Goal: Information Seeking & Learning: Learn about a topic

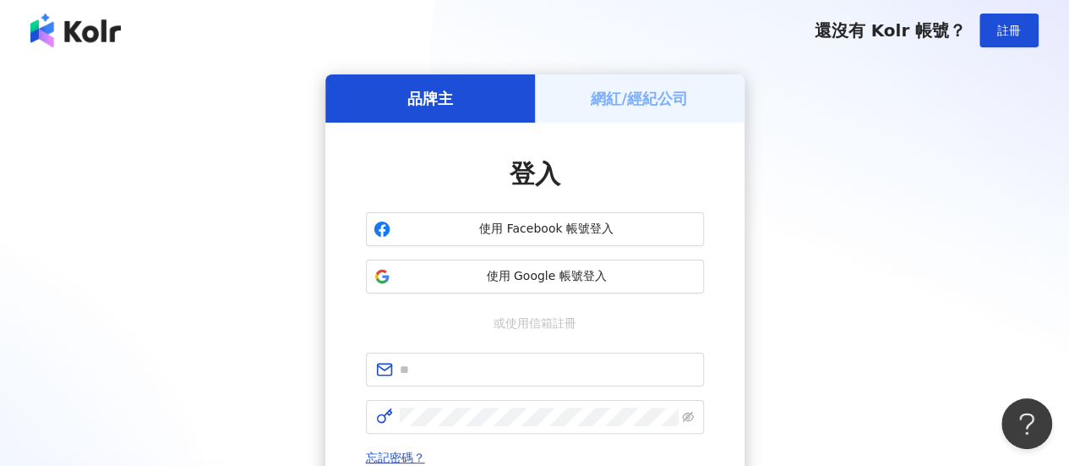
click at [532, 270] on span "使用 Google 帳號登入" at bounding box center [546, 276] width 299 height 17
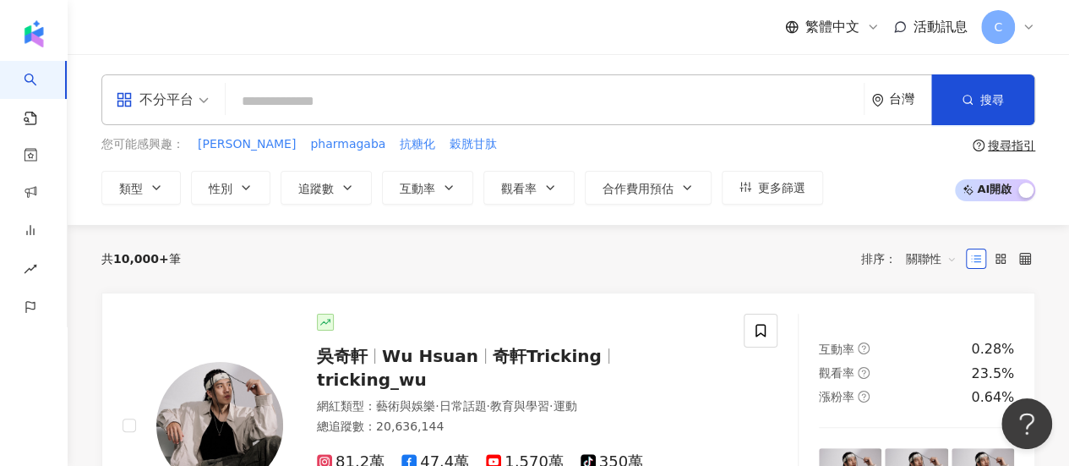
click at [392, 99] on input "search" at bounding box center [544, 101] width 625 height 32
type input "**"
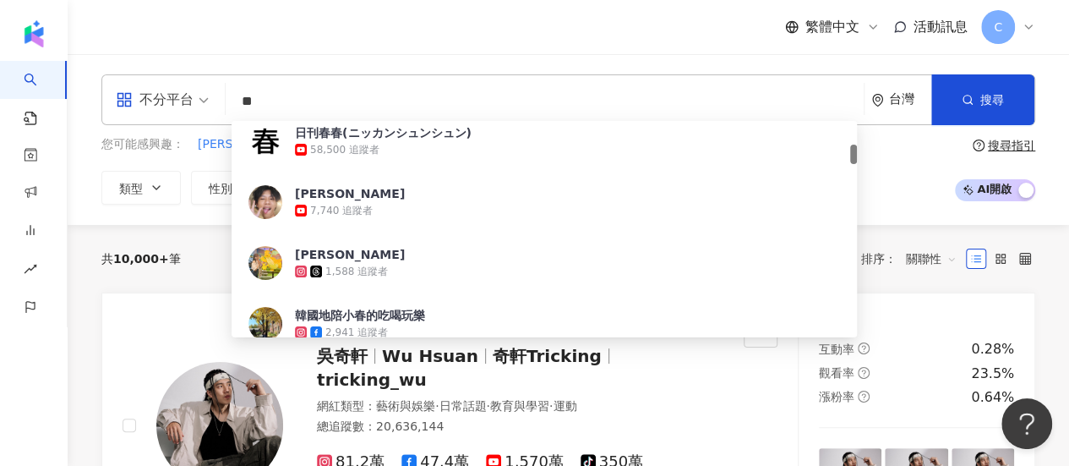
scroll to position [423, 0]
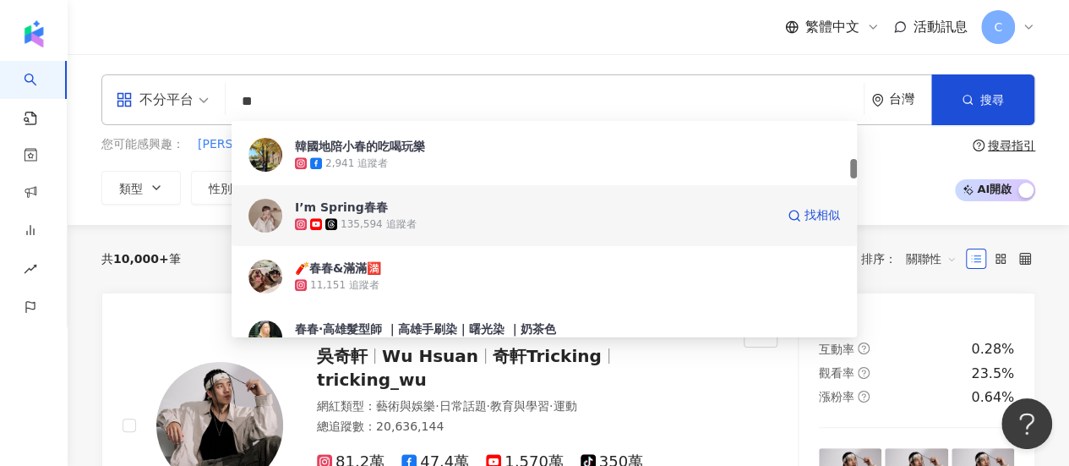
click at [361, 226] on div "135,594 追蹤者" at bounding box center [378, 224] width 75 height 14
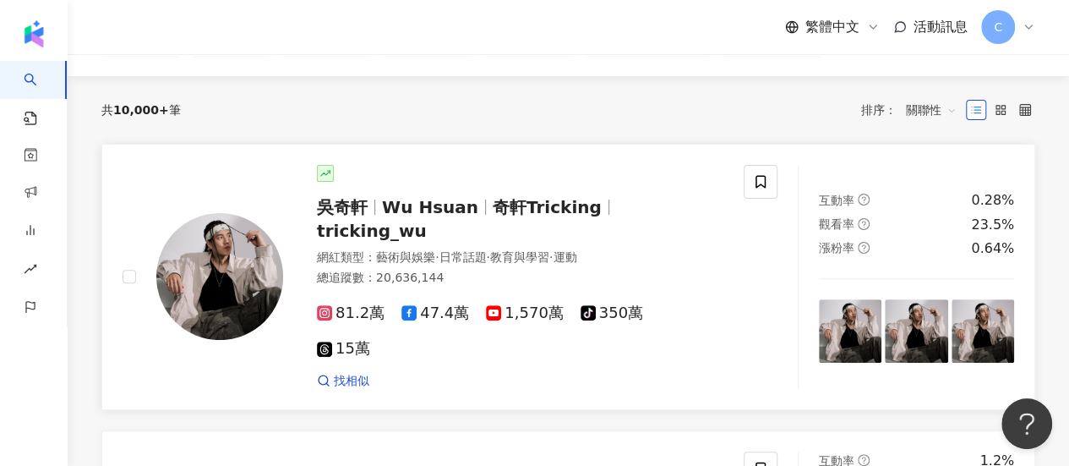
scroll to position [0, 0]
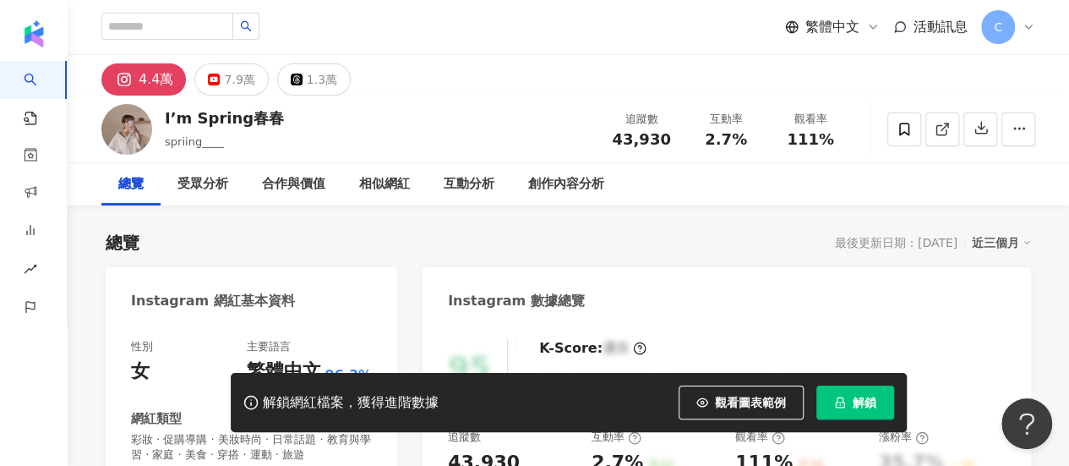
click at [827, 398] on button "解鎖" at bounding box center [855, 402] width 78 height 34
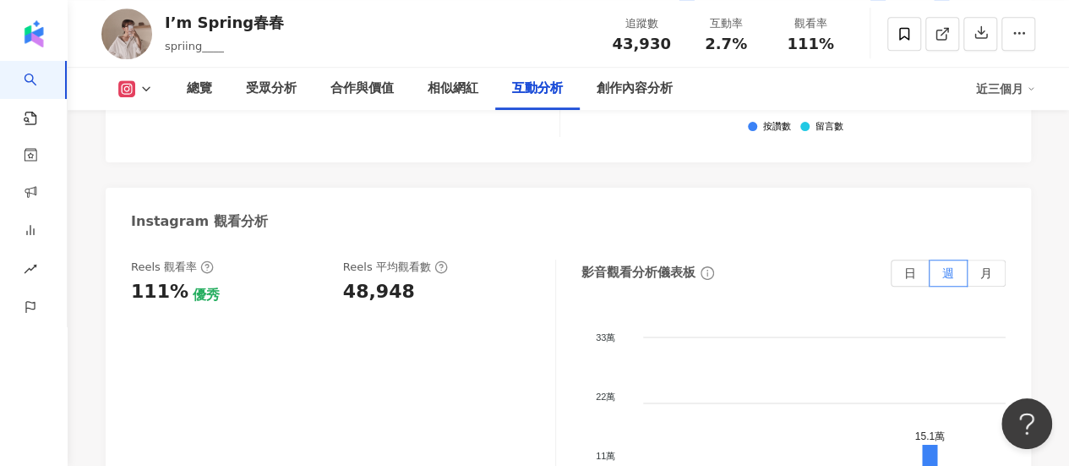
scroll to position [3719, 0]
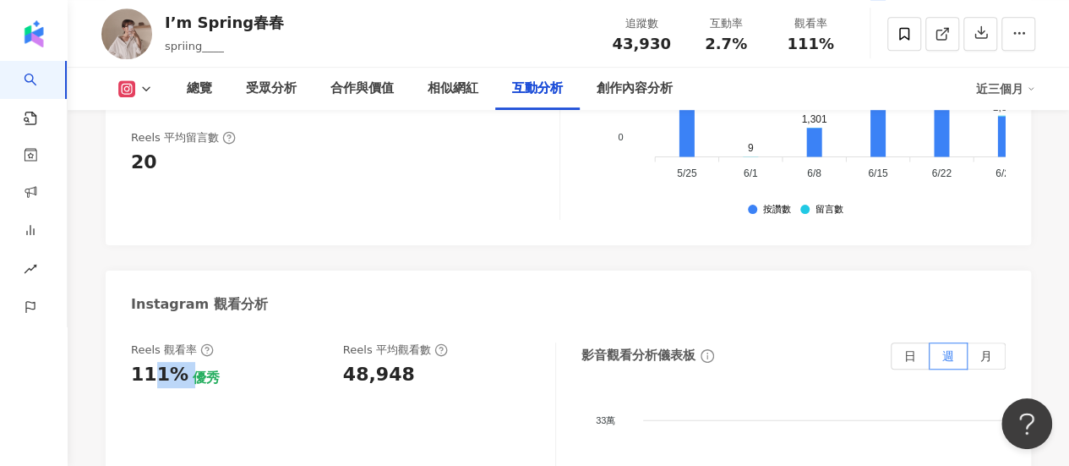
drag, startPoint x: 156, startPoint y: 341, endPoint x: 189, endPoint y: 333, distance: 33.8
click at [189, 362] on div "111% 優秀" at bounding box center [228, 375] width 195 height 26
click at [250, 362] on div "111% 優秀" at bounding box center [228, 375] width 195 height 26
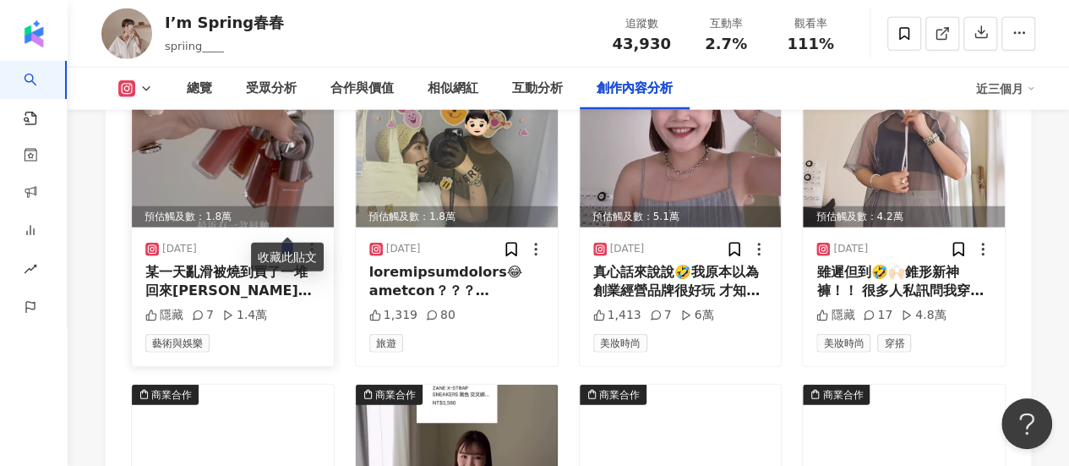
scroll to position [5409, 0]
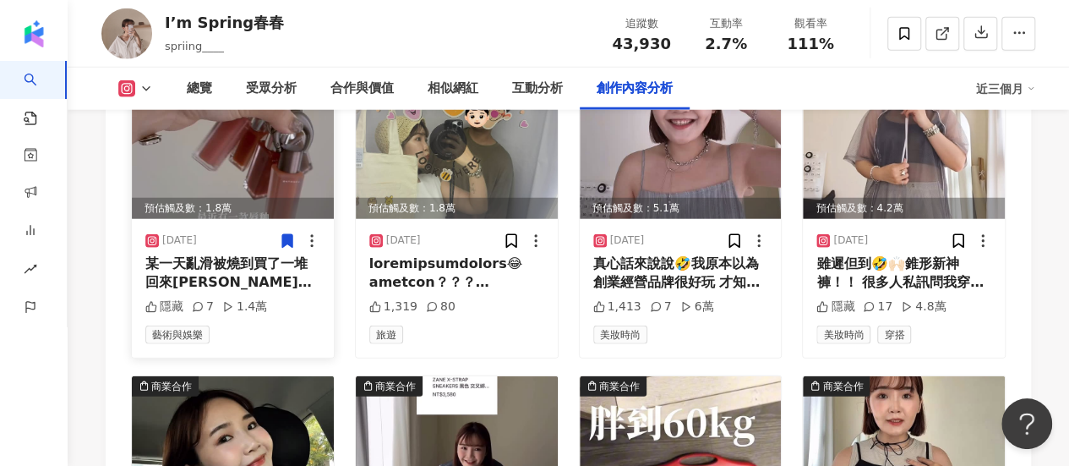
click at [162, 254] on div "某一天亂滑被燒到買了一堆回來[PERSON_NAME]覺得我邊試色邊話劇社演技好好笑" at bounding box center [232, 273] width 175 height 38
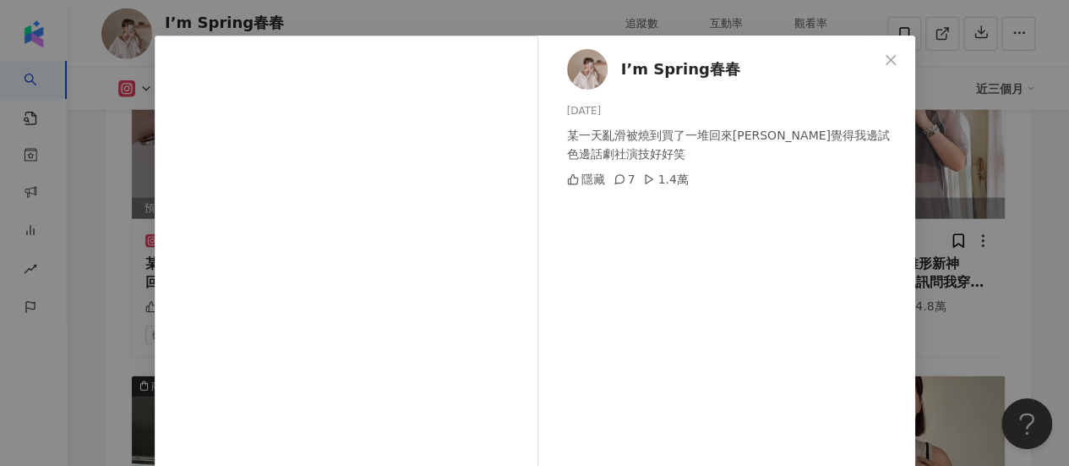
scroll to position [85, 0]
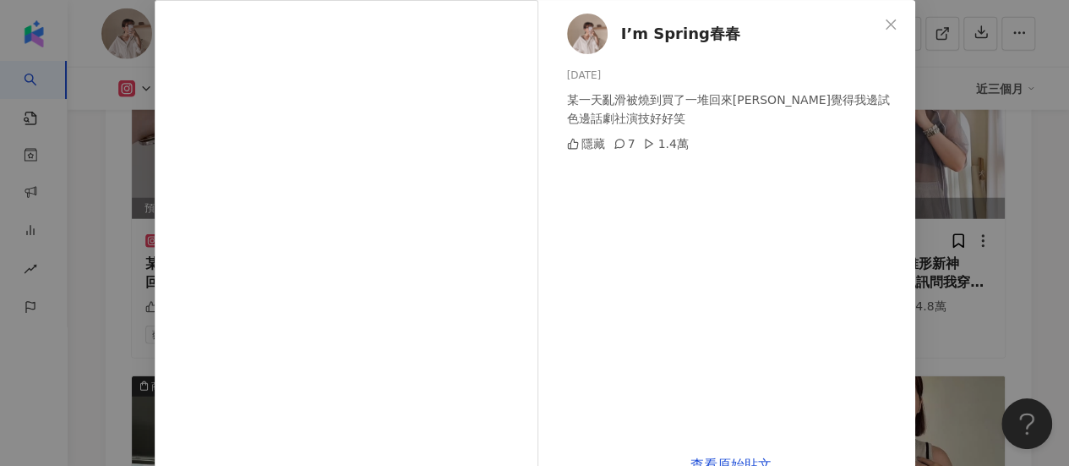
click at [1024, 239] on div "I’m Spring春春 2025/8/21 某一天亂滑被燒到買了一堆回來哈哈 我覺得我邊試色邊話劇社演技好好笑 隱藏 7 1.4萬 查看原始貼文" at bounding box center [534, 233] width 1069 height 466
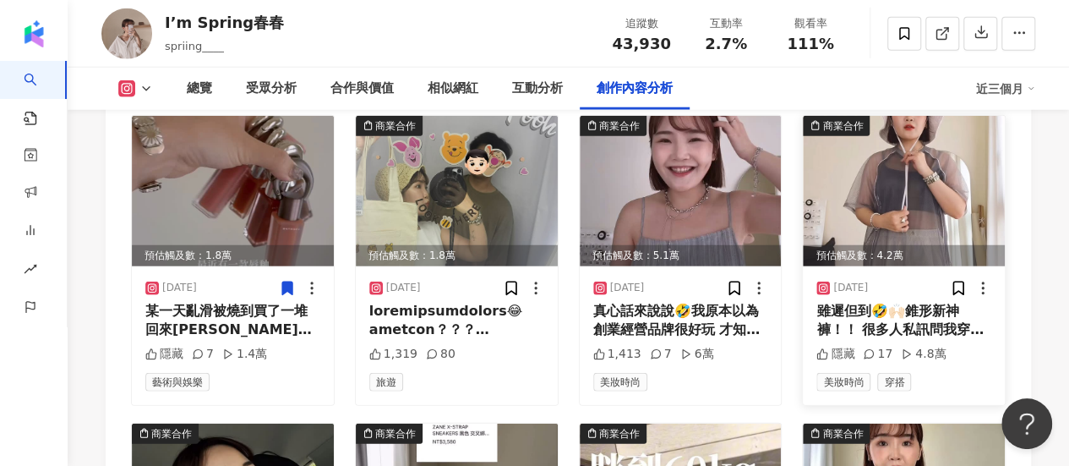
scroll to position [5325, 0]
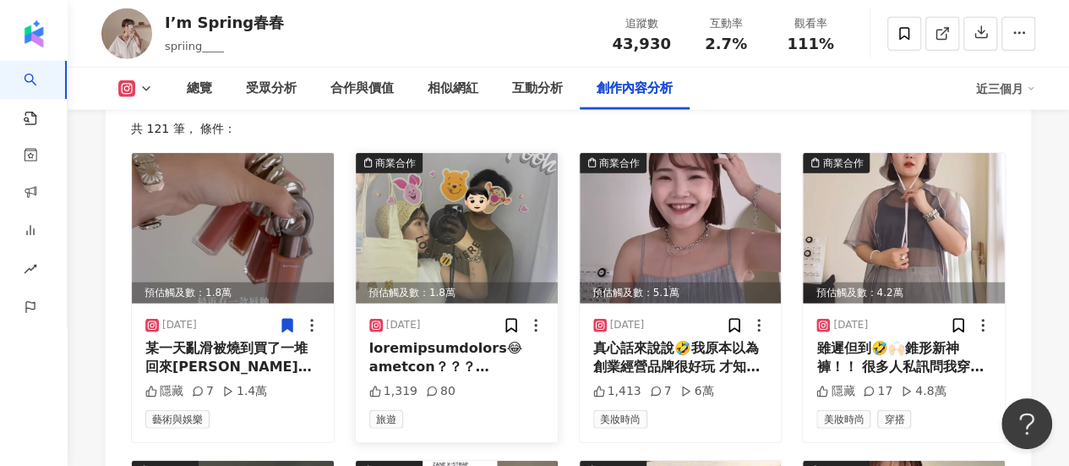
click at [521, 228] on img at bounding box center [457, 228] width 202 height 150
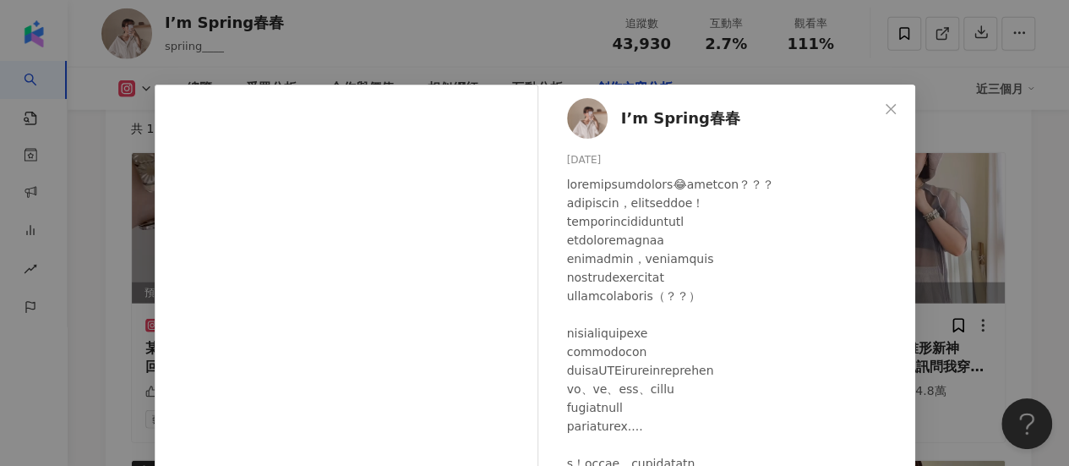
scroll to position [85, 0]
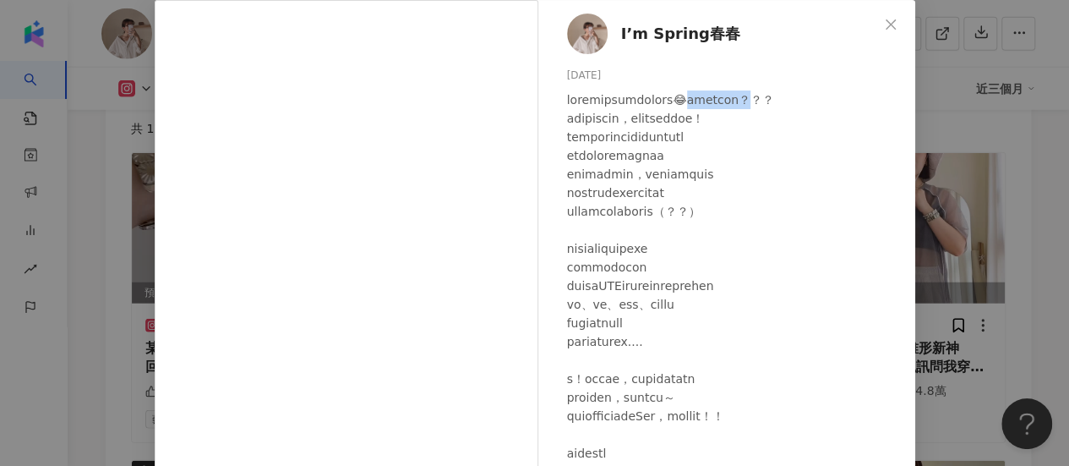
drag, startPoint x: 759, startPoint y: 102, endPoint x: 863, endPoint y: 102, distance: 104.0
click at [863, 102] on div at bounding box center [734, 322] width 335 height 465
click at [698, 314] on div at bounding box center [734, 322] width 335 height 465
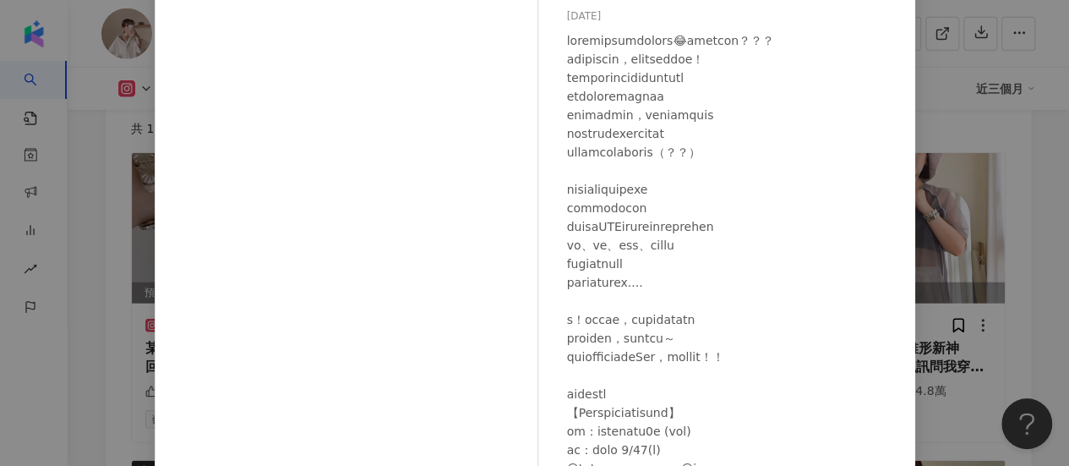
scroll to position [254, 0]
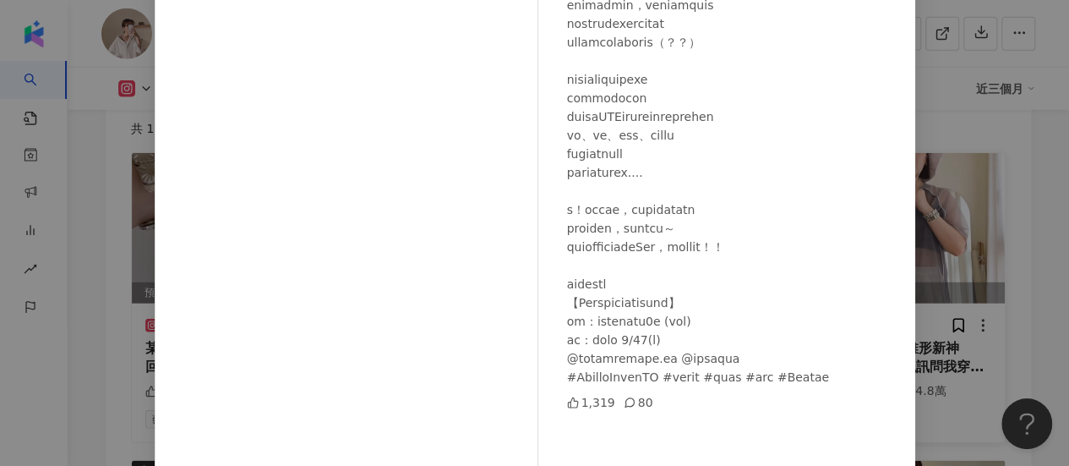
click at [982, 341] on div "I’m Spring春春 2025/8/7 1,319 80 查看原始貼文" at bounding box center [534, 233] width 1069 height 466
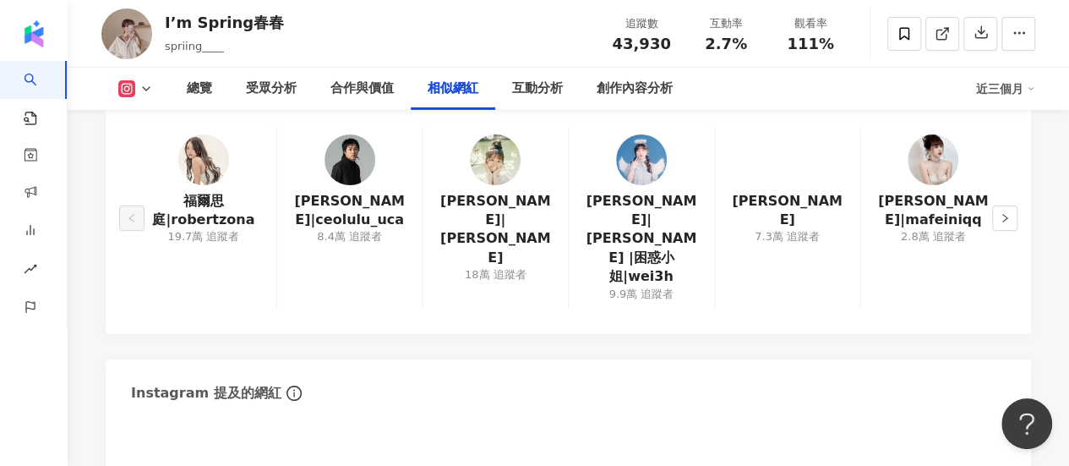
scroll to position [2734, 0]
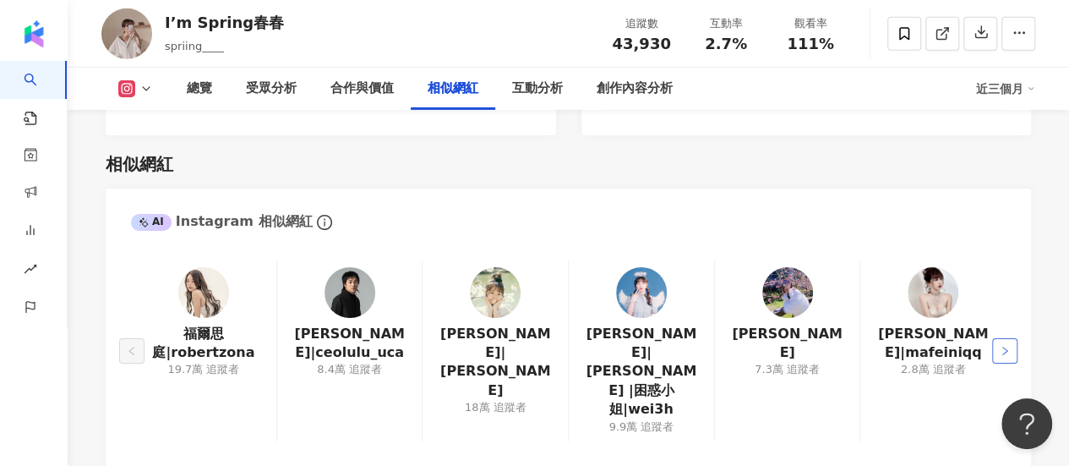
click at [997, 342] on button "button" at bounding box center [1004, 350] width 25 height 25
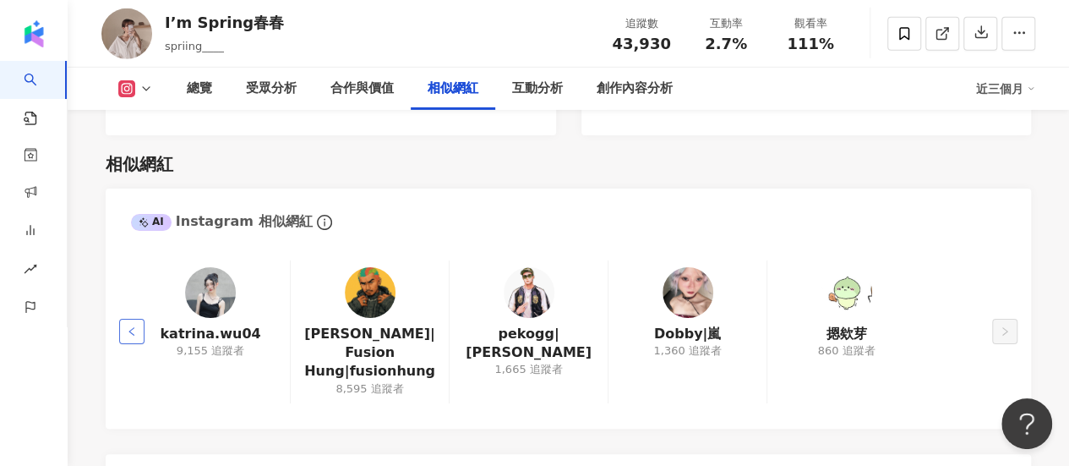
click at [128, 326] on icon "left" at bounding box center [132, 331] width 10 height 10
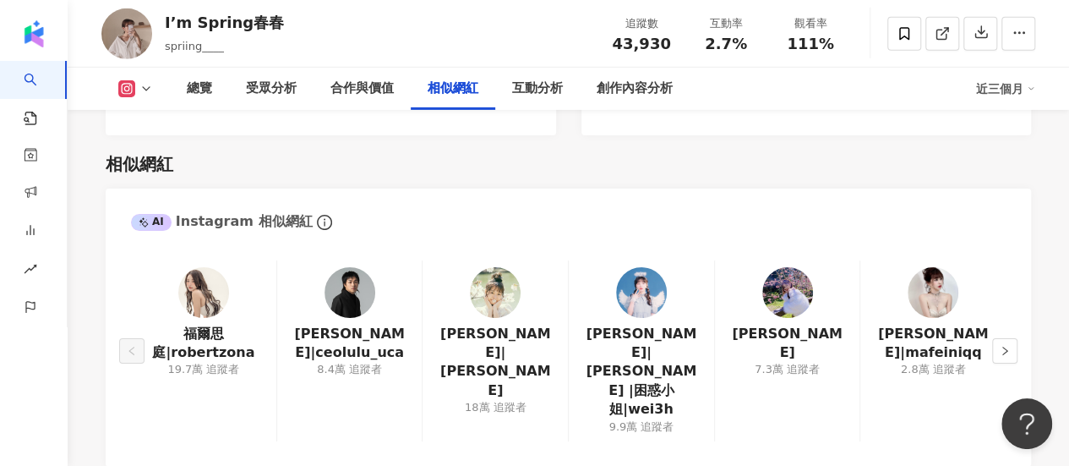
click at [963, 305] on div "瑪菲|mafeiniqq 2.8萬 追蹤者" at bounding box center [933, 350] width 146 height 181
click at [936, 290] on img at bounding box center [933, 292] width 51 height 51
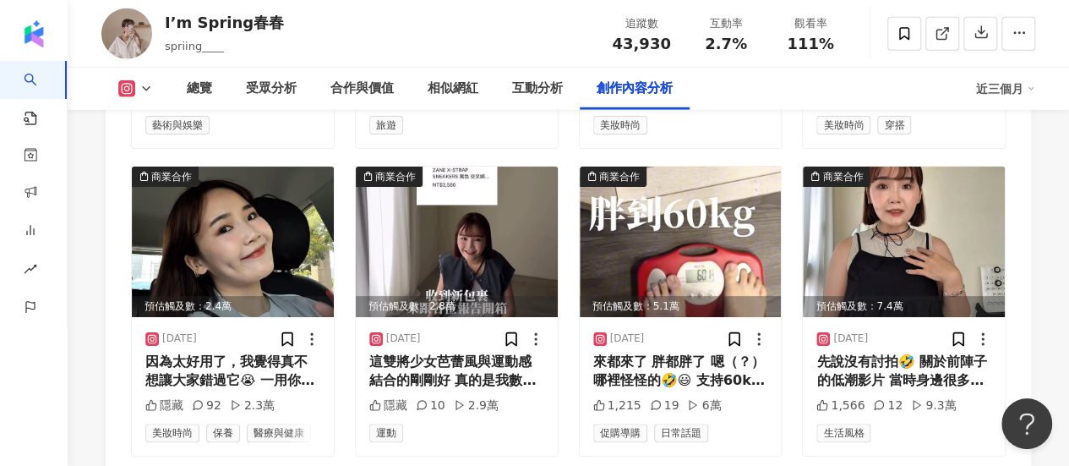
scroll to position [5594, 0]
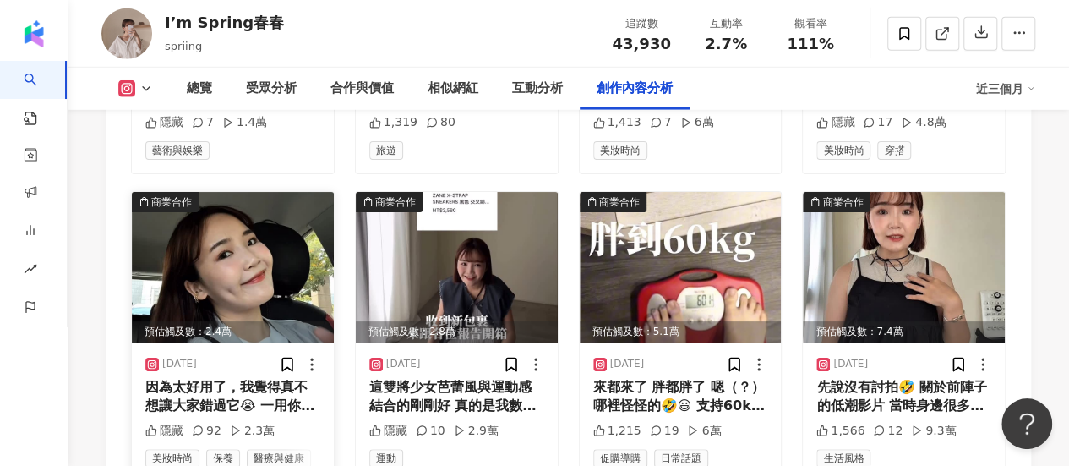
click at [222, 239] on img at bounding box center [233, 267] width 202 height 150
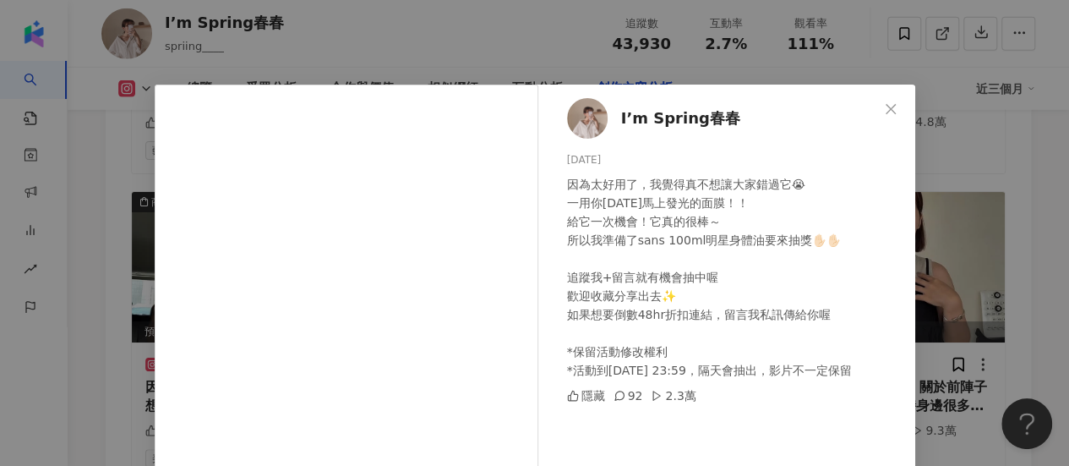
scroll to position [85, 0]
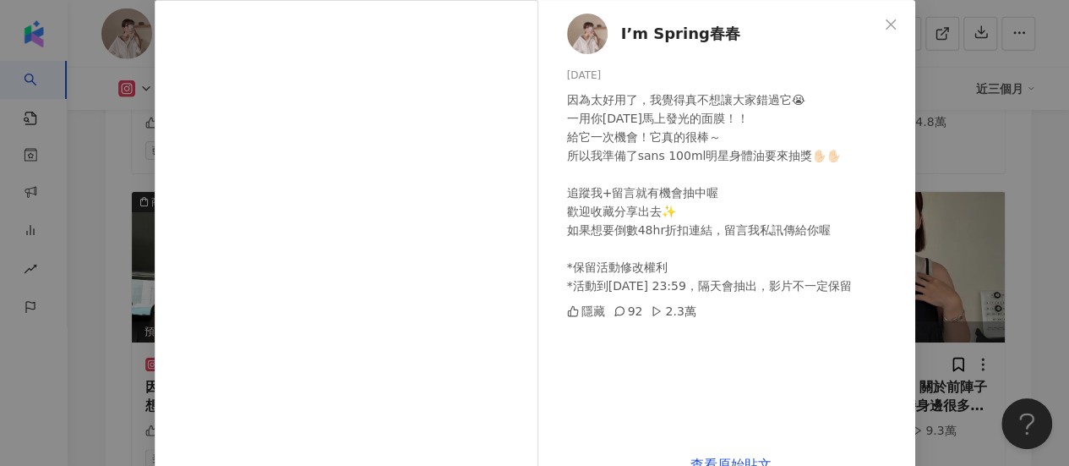
click at [942, 154] on div "I’m Spring春春 2025/7/26 因為太好用了，我覺得真不想讓大家錯過它😭 一用你明天馬上發光的面膜！！ 給它一次機會！它真的很棒～ 所以我準備了…" at bounding box center [534, 233] width 1069 height 466
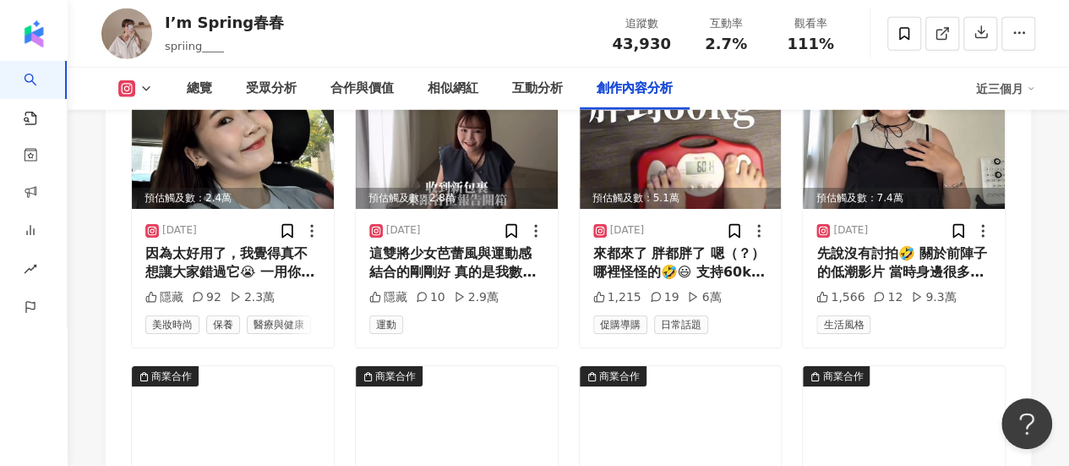
scroll to position [5763, 0]
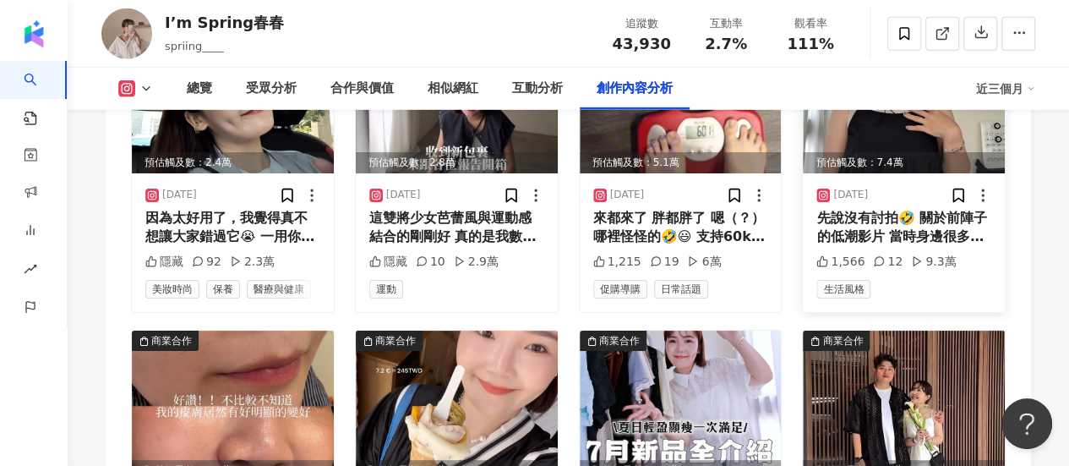
click at [935, 152] on div "預估觸及數：7.4萬" at bounding box center [904, 162] width 202 height 21
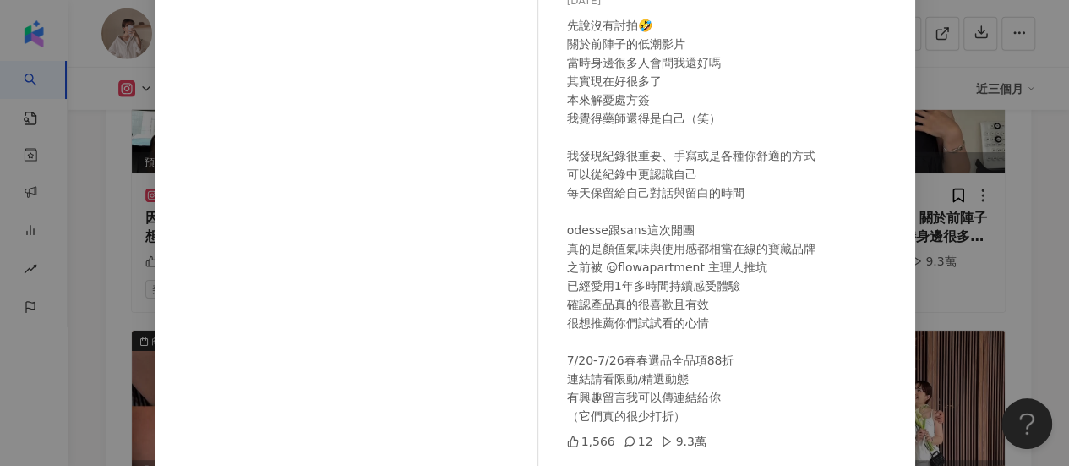
scroll to position [208, 0]
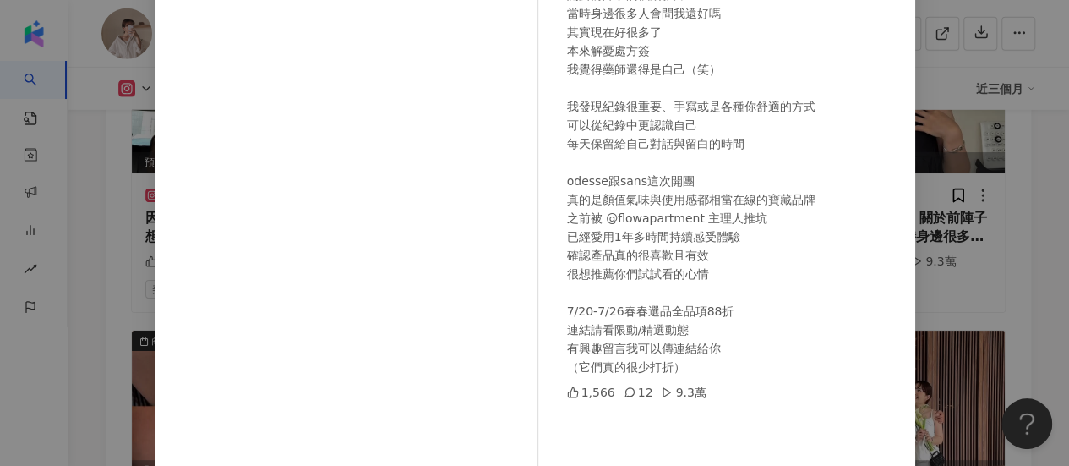
click at [1000, 158] on div "I’m Spring春春 2025/7/20 先說沒有討拍🤣 關於前陣子的低潮影片 當時身邊很多人會問我還好嗎 其實現在好很多了 本來解憂處方簽 我覺得藥師還…" at bounding box center [534, 233] width 1069 height 466
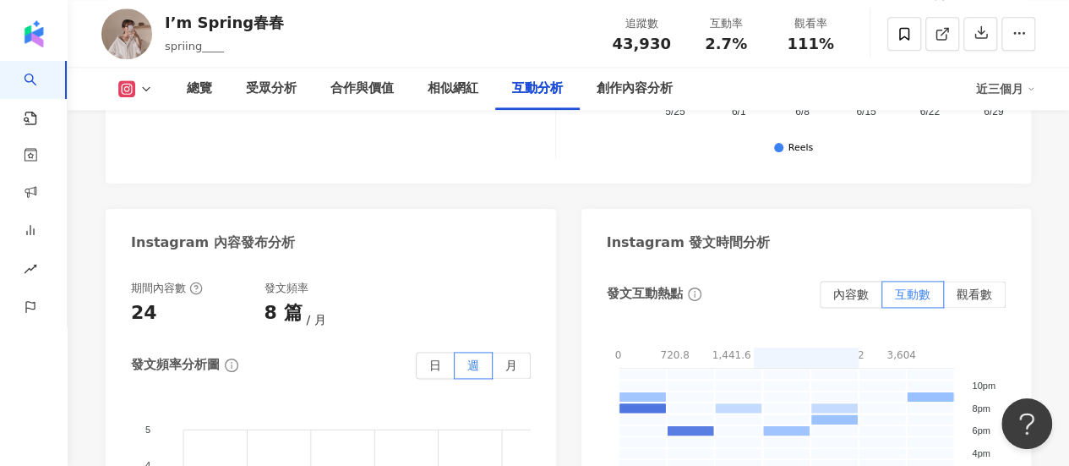
scroll to position [3819, 0]
